Goal: Information Seeking & Learning: Learn about a topic

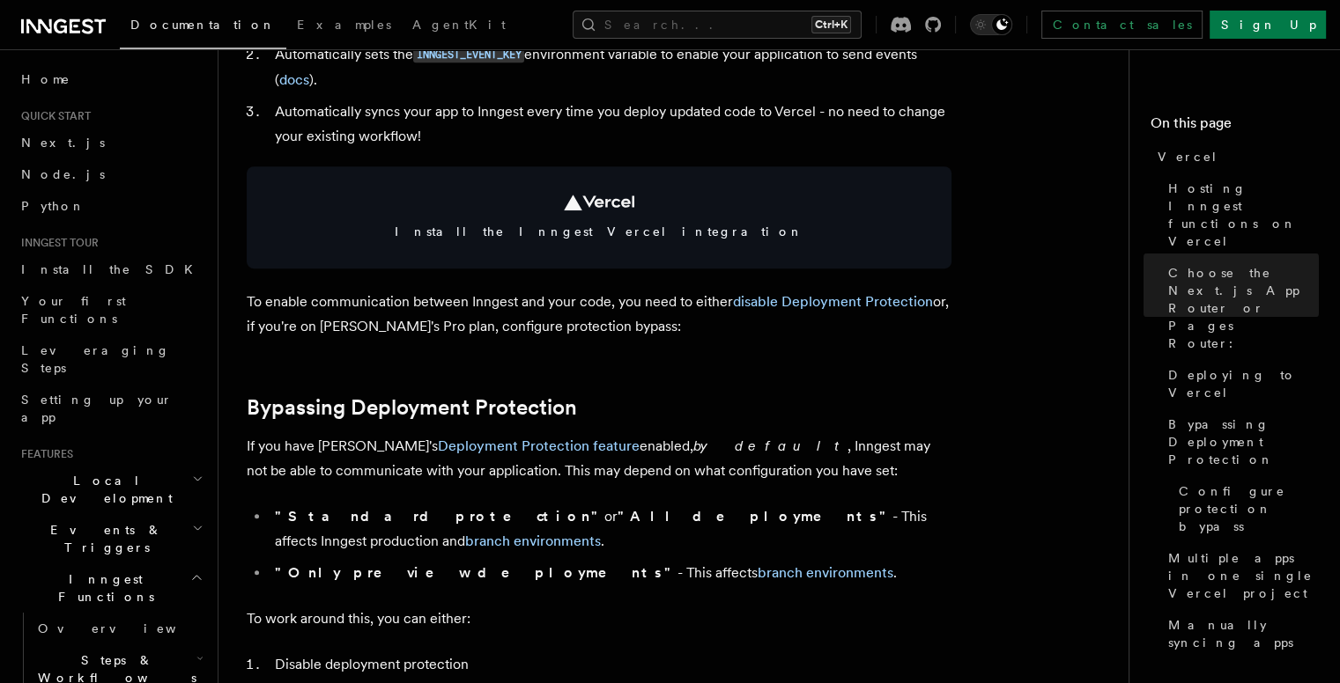
scroll to position [993, 0]
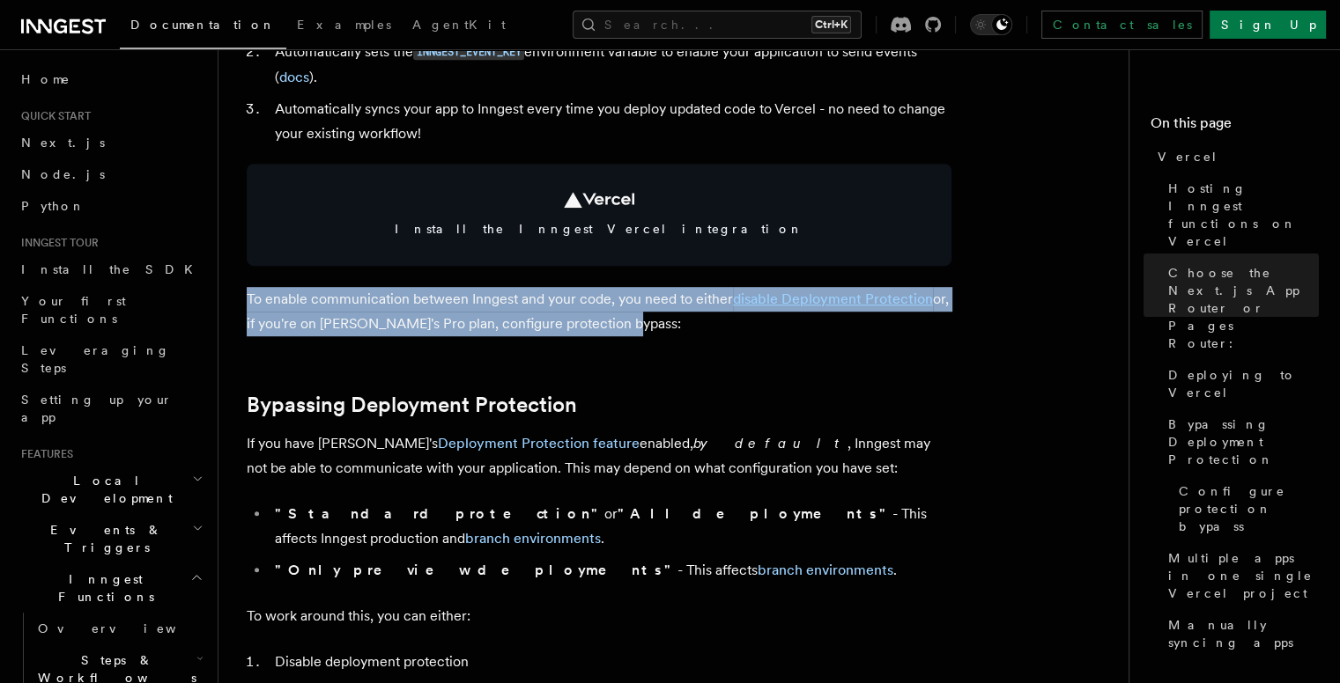
drag, startPoint x: 620, startPoint y: 327, endPoint x: 246, endPoint y: 286, distance: 376.5
click at [632, 321] on p "To enable communication between Inngest and your code, you need to either disab…" at bounding box center [599, 311] width 705 height 49
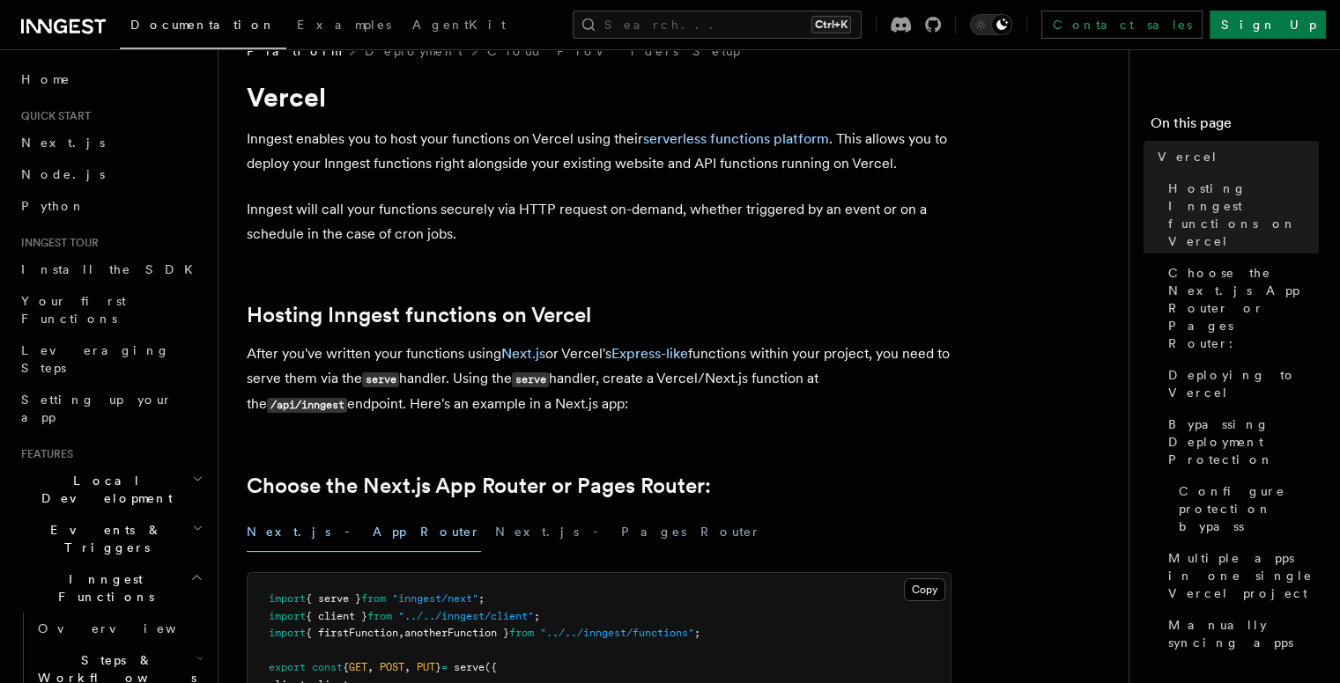
scroll to position [0, 0]
